Goal: Information Seeking & Learning: Learn about a topic

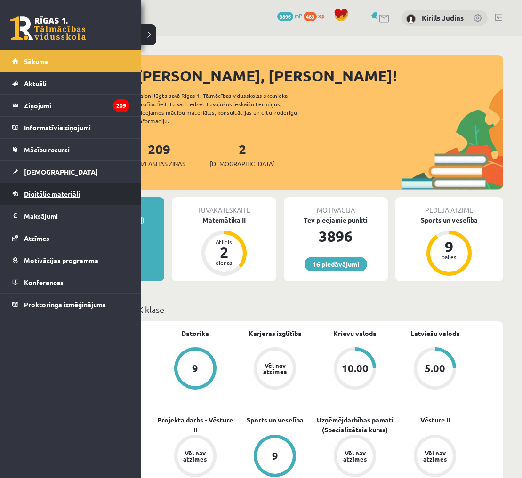
click at [48, 194] on span "Digitālie materiāli" at bounding box center [52, 194] width 56 height 8
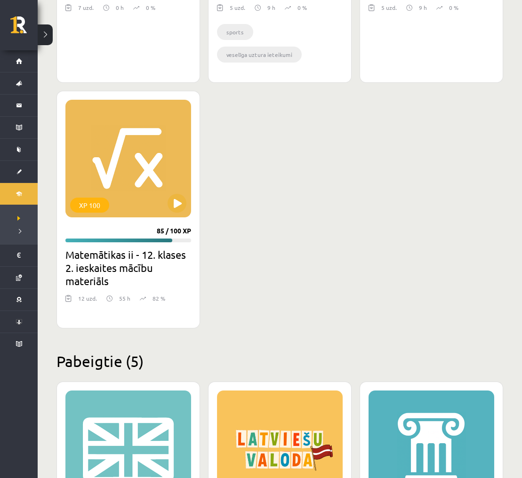
scroll to position [988, 0]
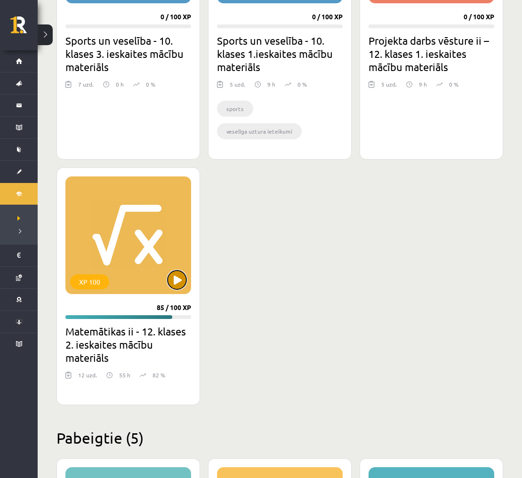
click at [173, 283] on button at bounding box center [176, 279] width 19 height 19
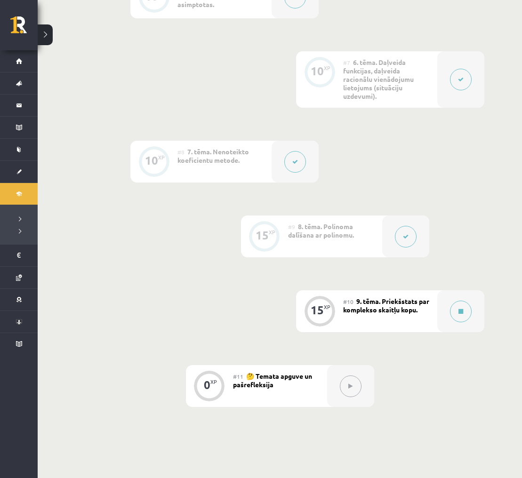
scroll to position [665, 0]
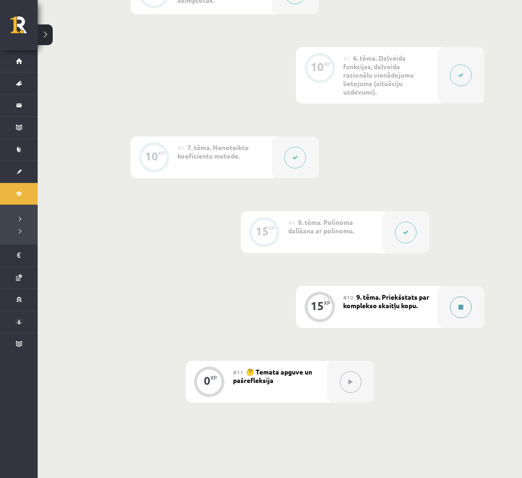
click at [460, 312] on button at bounding box center [461, 307] width 22 height 22
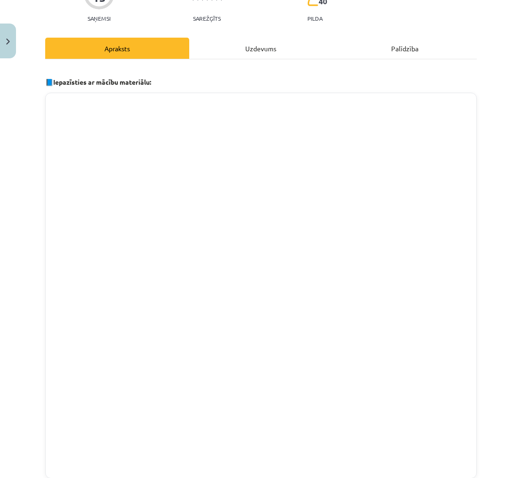
scroll to position [101, 0]
